Goal: Information Seeking & Learning: Learn about a topic

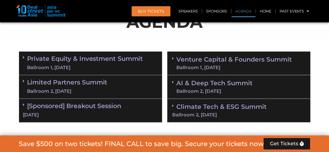
scroll to position [324, 0]
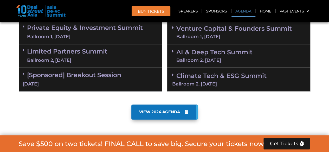
click at [233, 34] on link "Venture Capital & Founders​ Summit Ballroom 1, [DATE]" at bounding box center [235, 33] width 116 height 14
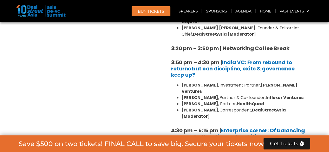
scroll to position [871, 0]
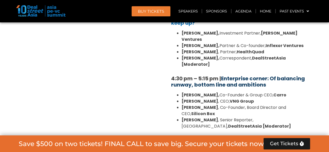
drag, startPoint x: 269, startPoint y: 48, endPoint x: 223, endPoint y: 40, distance: 47.3
click at [223, 76] on h5 "4:30 pm – 5:15 pm | Enterprise corner: Of balancing runway, bottom line and amb…" at bounding box center [238, 82] width 135 height 12
copy link "Enterprise corner: Of balancing runway, bottom line and ambitions"
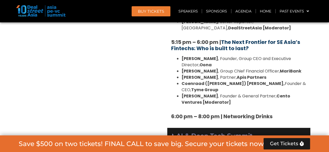
scroll to position [1027, 0]
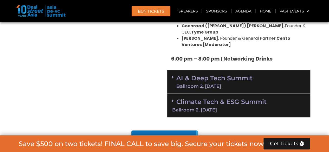
click at [203, 84] on div "Ballroom 2, [DATE]" at bounding box center [215, 86] width 76 height 5
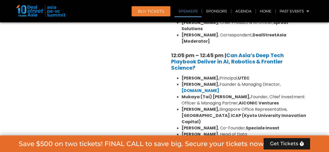
scroll to position [1184, 0]
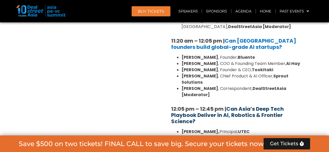
click at [258, 105] on link "Can Asia’s Deep Tech Playbook Deliver in AI, Robotics & Frontier Science?" at bounding box center [227, 115] width 113 height 20
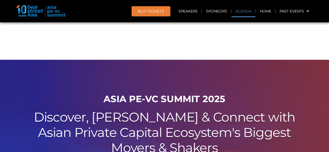
click at [241, 12] on link "Agenda" at bounding box center [244, 11] width 24 height 12
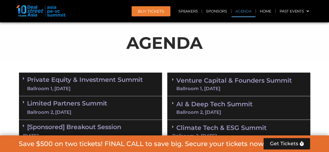
scroll to position [388, 0]
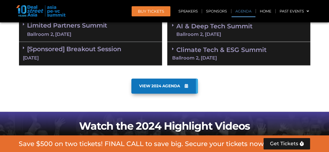
click at [209, 46] on link "Climate Tech & ESG Summit Ballroom 2, [DATE]" at bounding box center [238, 53] width 133 height 14
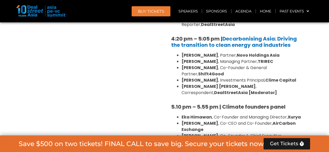
scroll to position [726, 0]
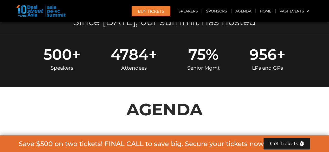
scroll to position [168, 0]
